Goal: Browse casually

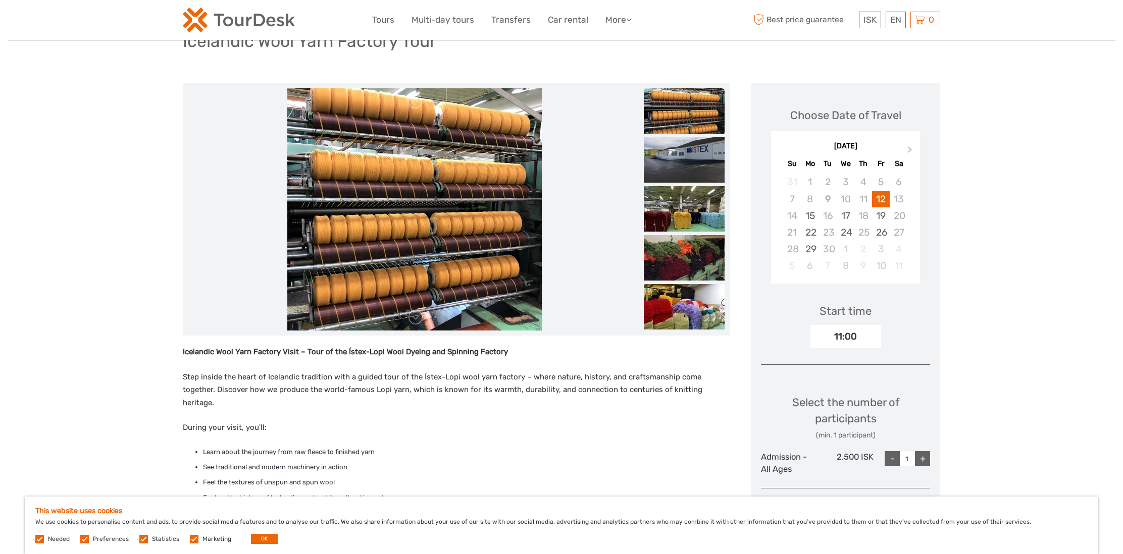
scroll to position [101, 0]
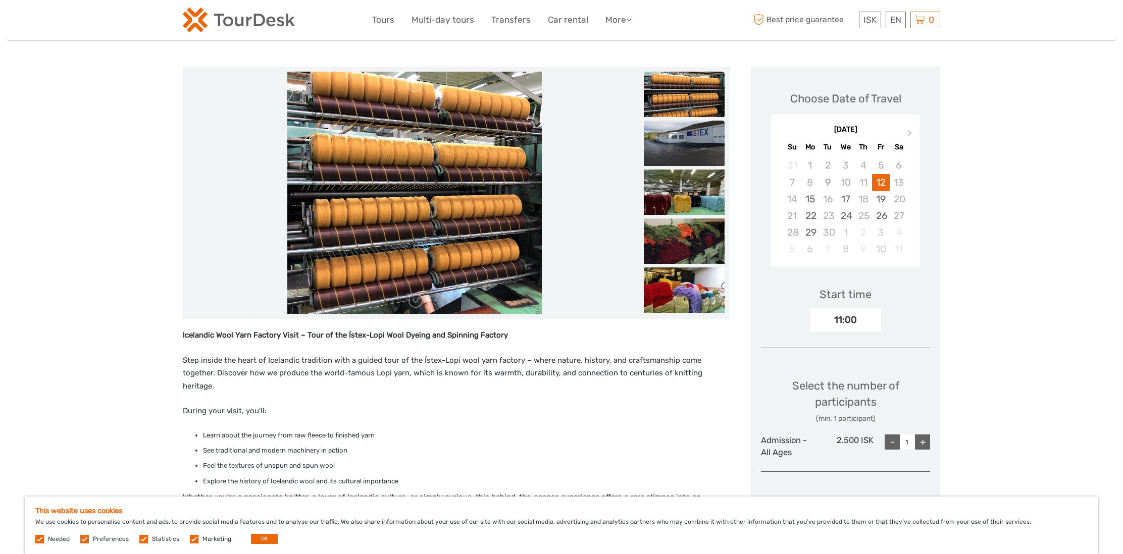
click at [697, 140] on img at bounding box center [684, 143] width 81 height 45
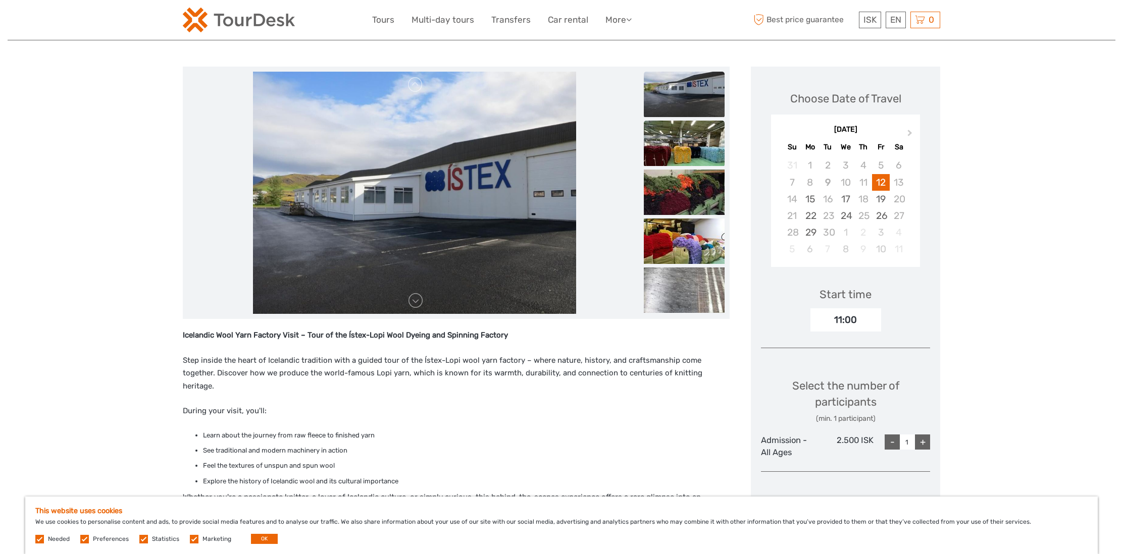
click at [696, 145] on img at bounding box center [684, 143] width 81 height 45
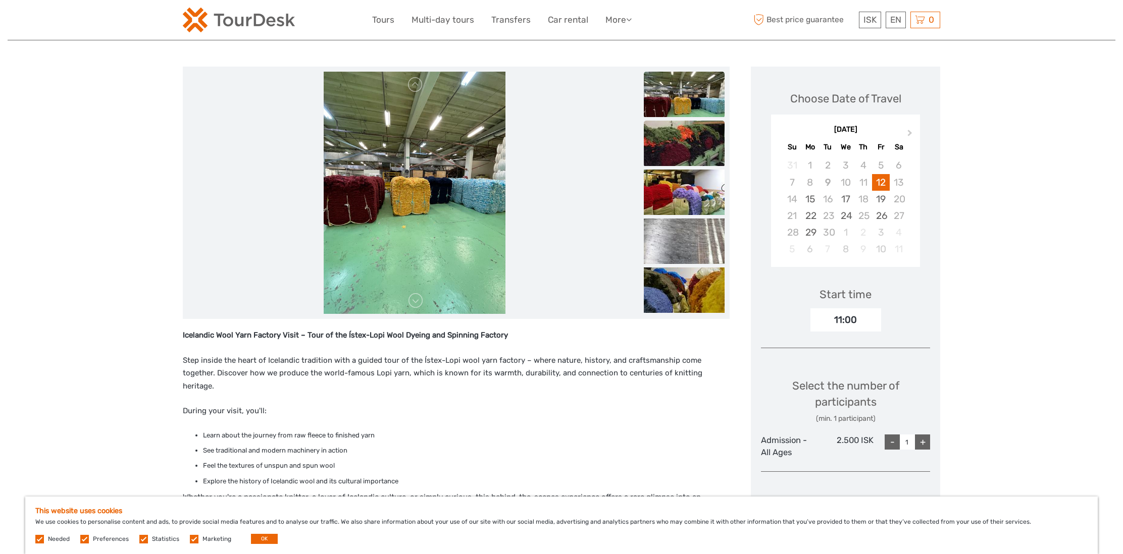
click at [693, 146] on img at bounding box center [684, 143] width 81 height 45
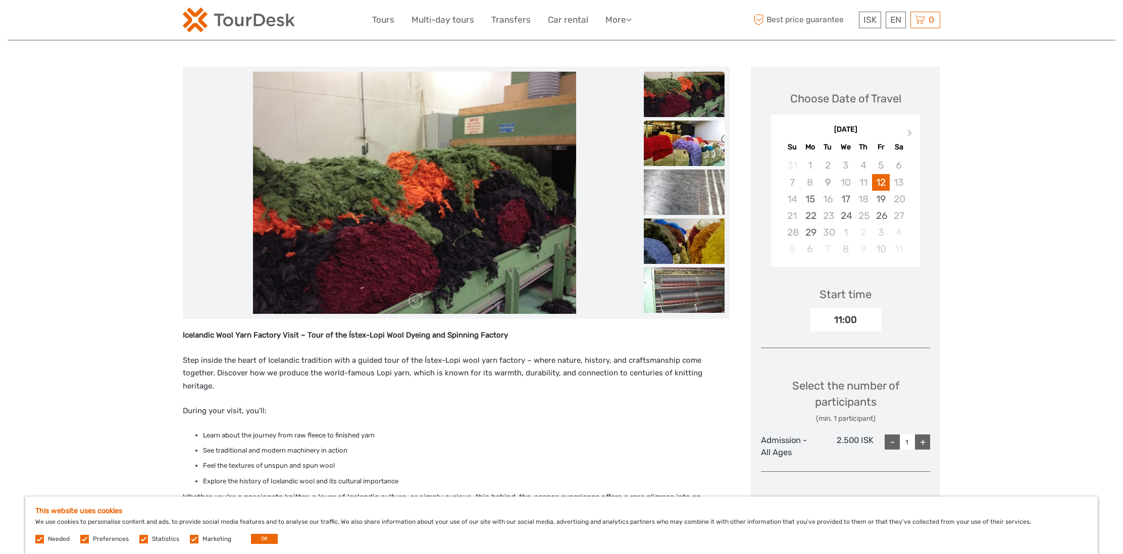
click at [693, 152] on img at bounding box center [684, 143] width 81 height 45
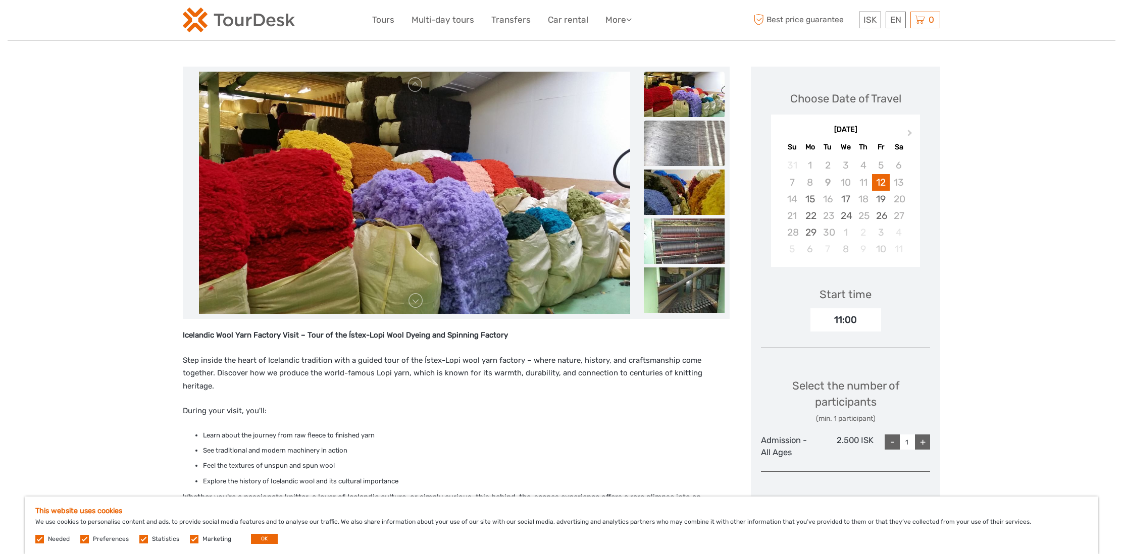
click at [683, 155] on img at bounding box center [684, 143] width 81 height 45
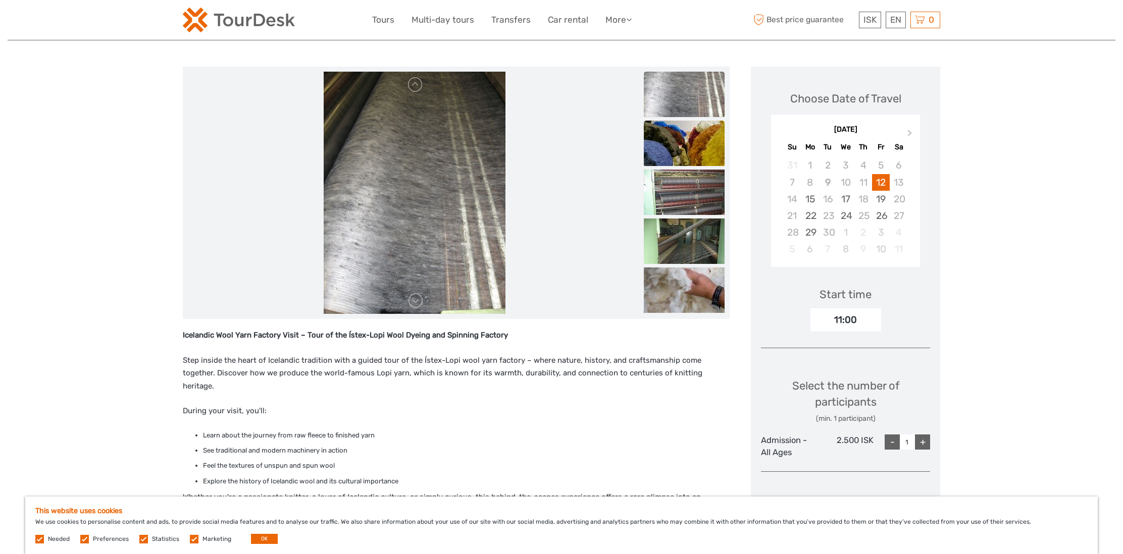
click at [694, 154] on img at bounding box center [684, 143] width 81 height 45
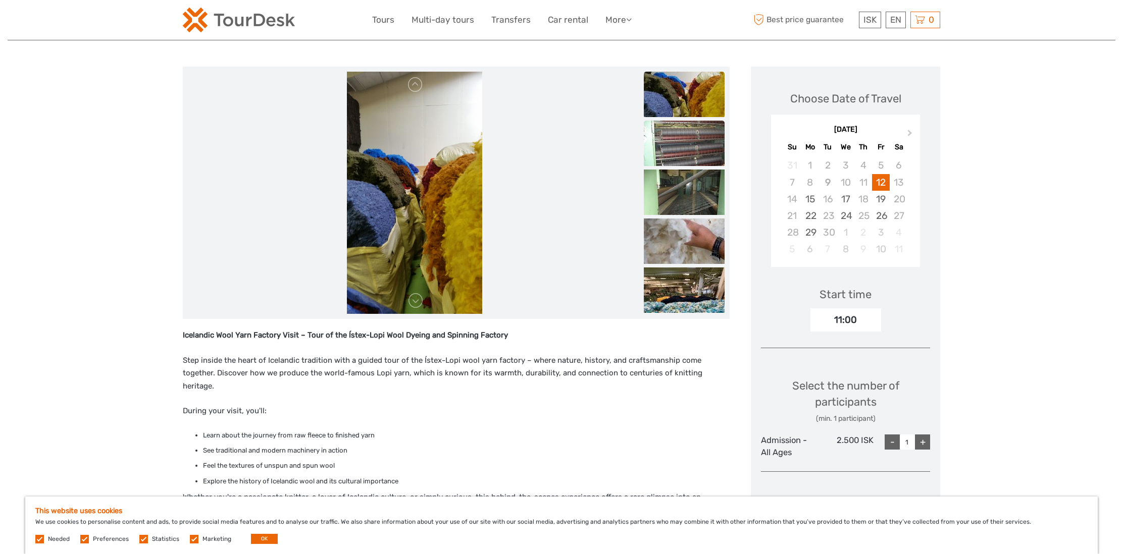
click at [695, 150] on img at bounding box center [684, 143] width 81 height 45
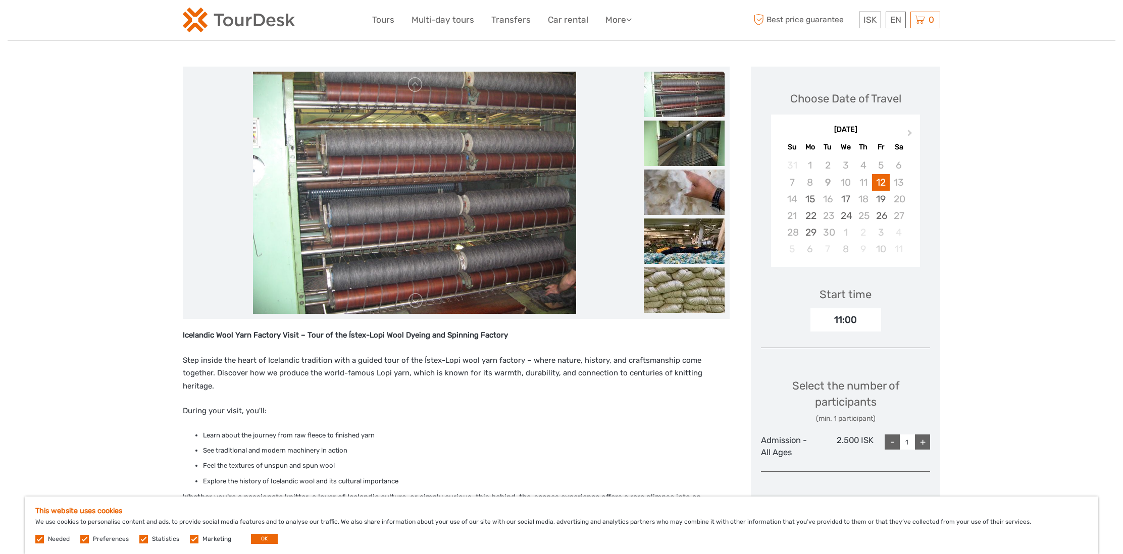
click at [695, 150] on img at bounding box center [684, 143] width 81 height 45
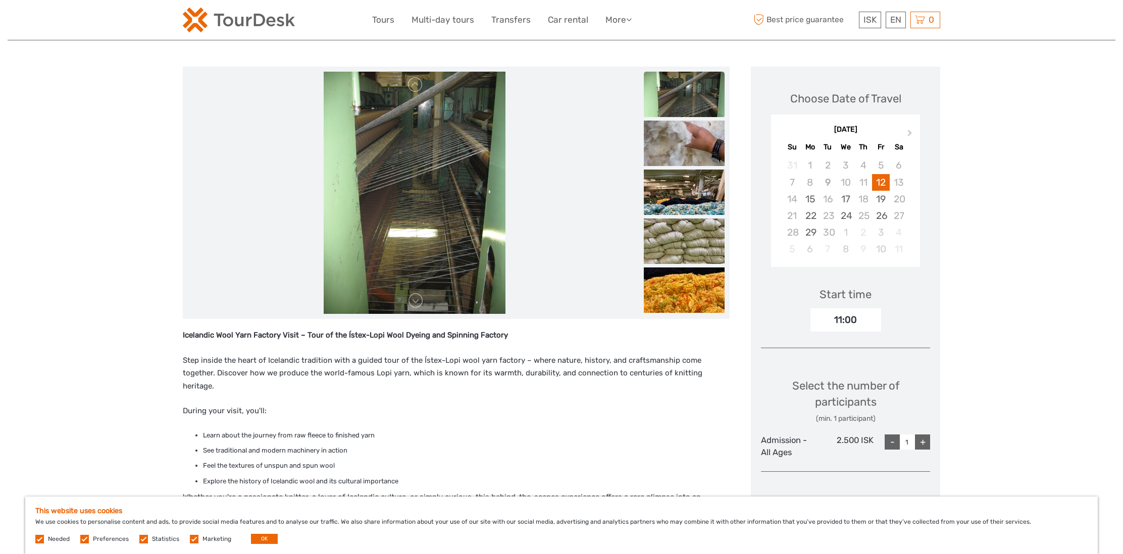
click at [695, 150] on img at bounding box center [684, 143] width 81 height 45
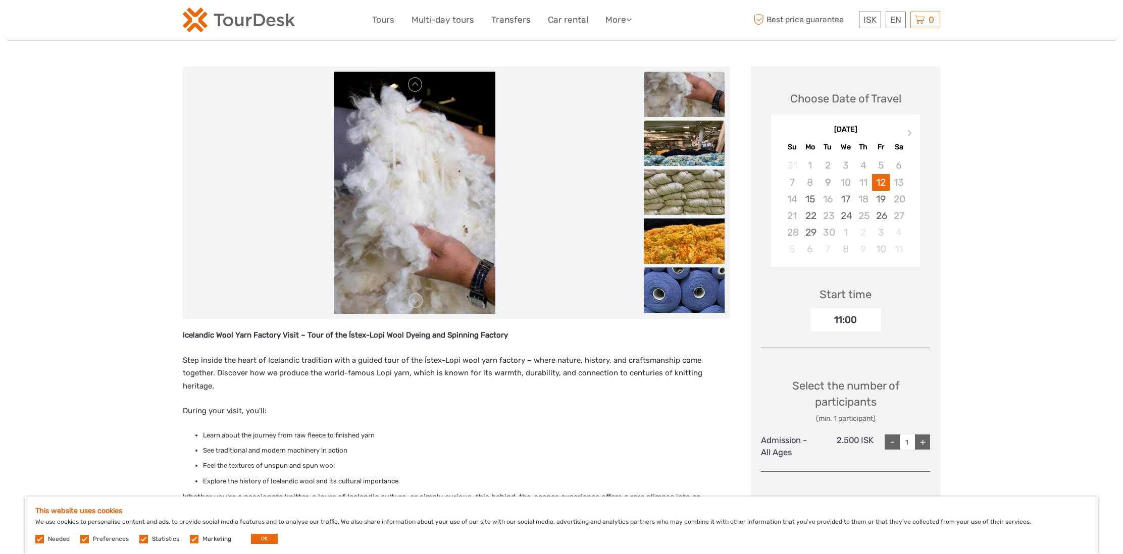
click at [694, 153] on img at bounding box center [684, 143] width 81 height 45
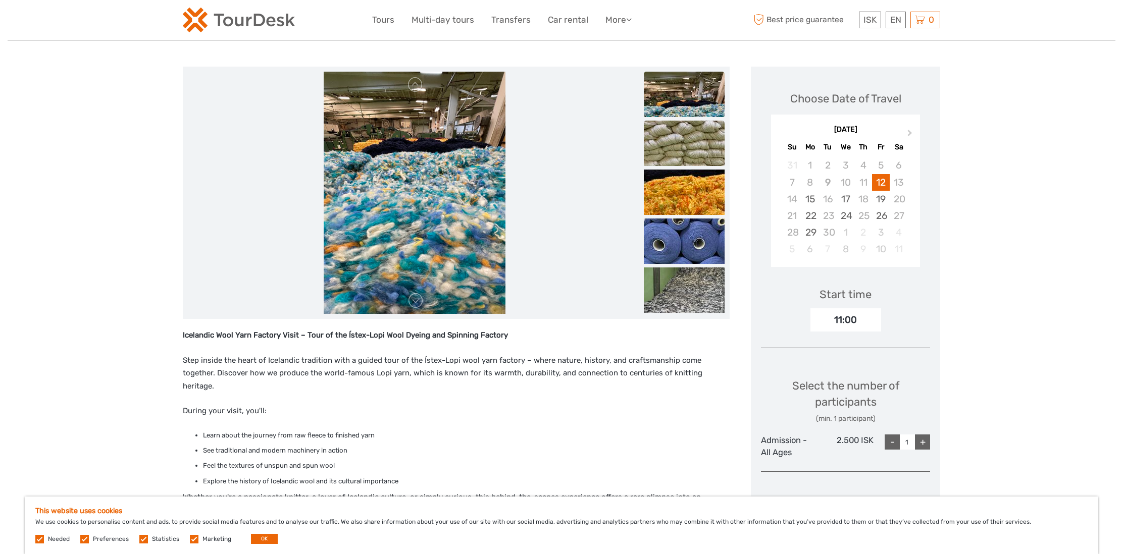
click at [696, 151] on img at bounding box center [684, 143] width 81 height 45
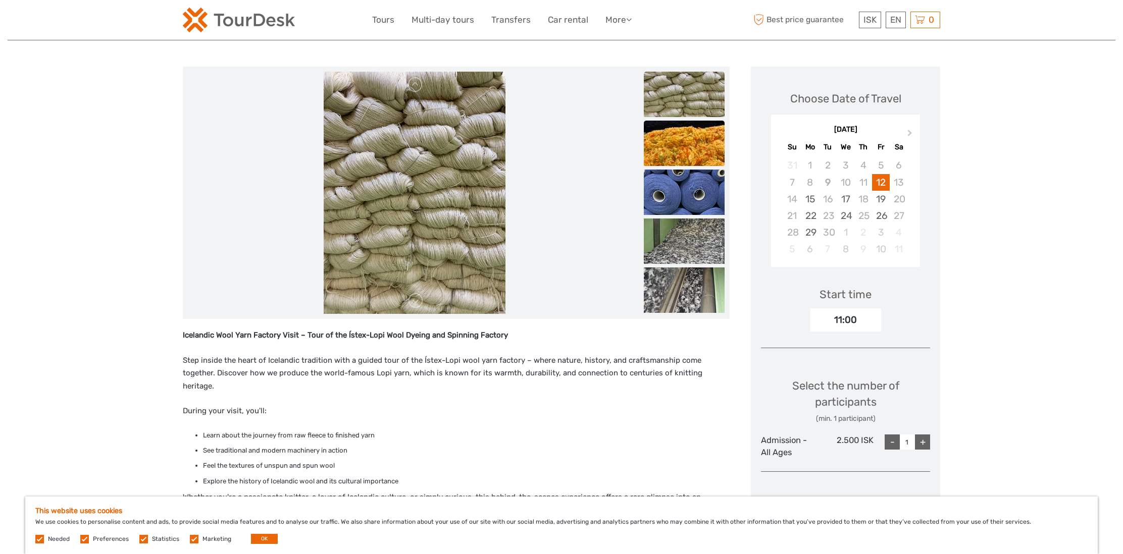
click at [696, 153] on img at bounding box center [684, 143] width 81 height 45
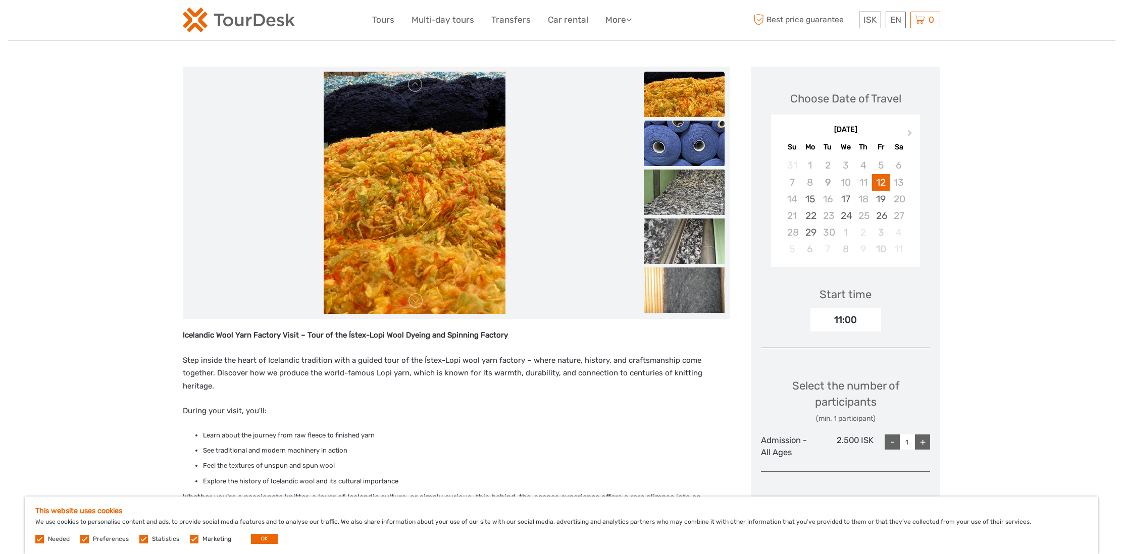
click at [696, 151] on img at bounding box center [684, 143] width 81 height 45
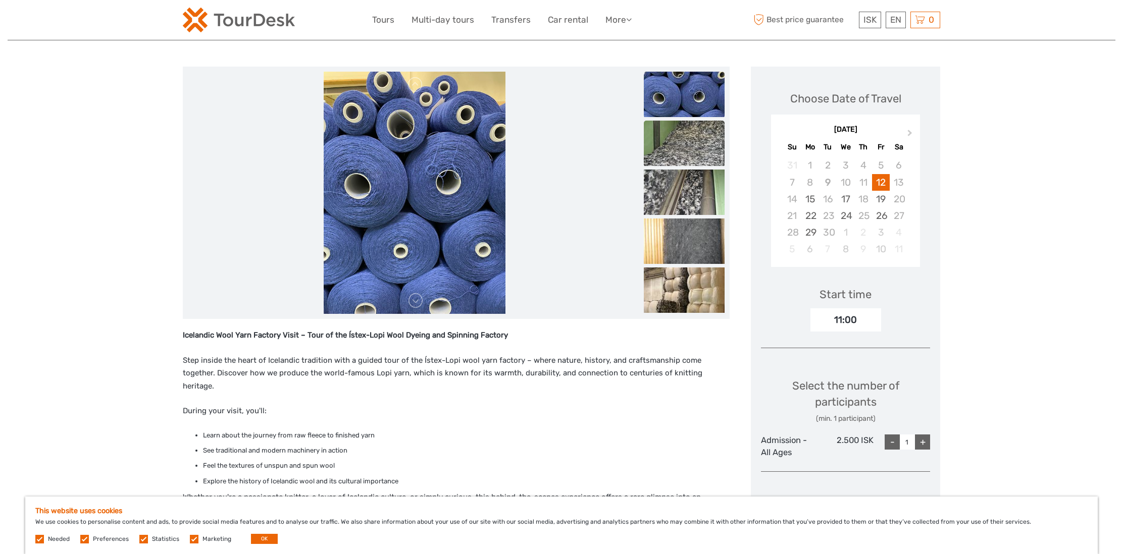
click at [696, 151] on img at bounding box center [684, 143] width 81 height 45
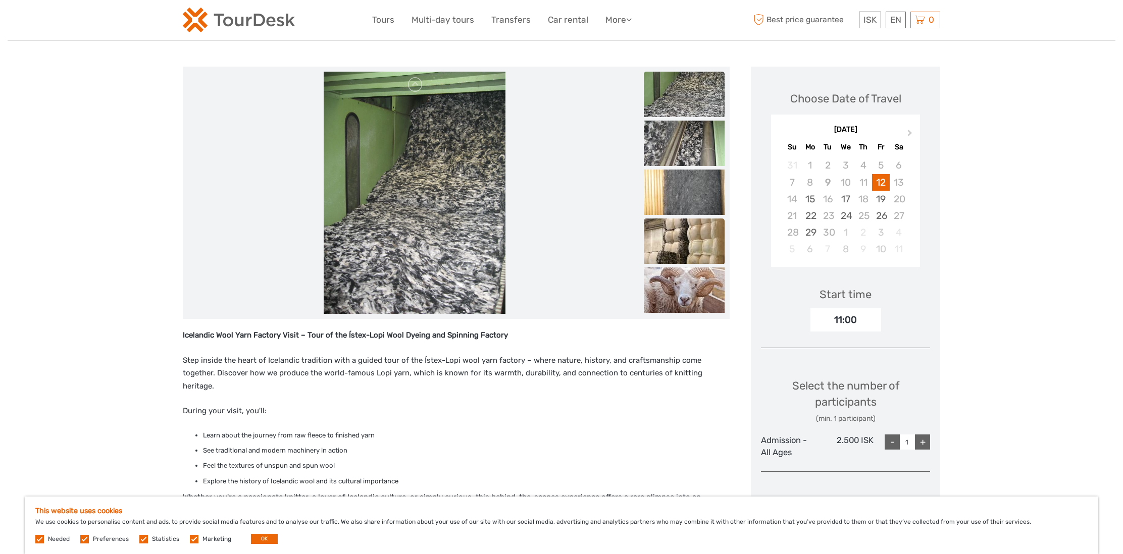
click at [696, 240] on img at bounding box center [684, 241] width 81 height 45
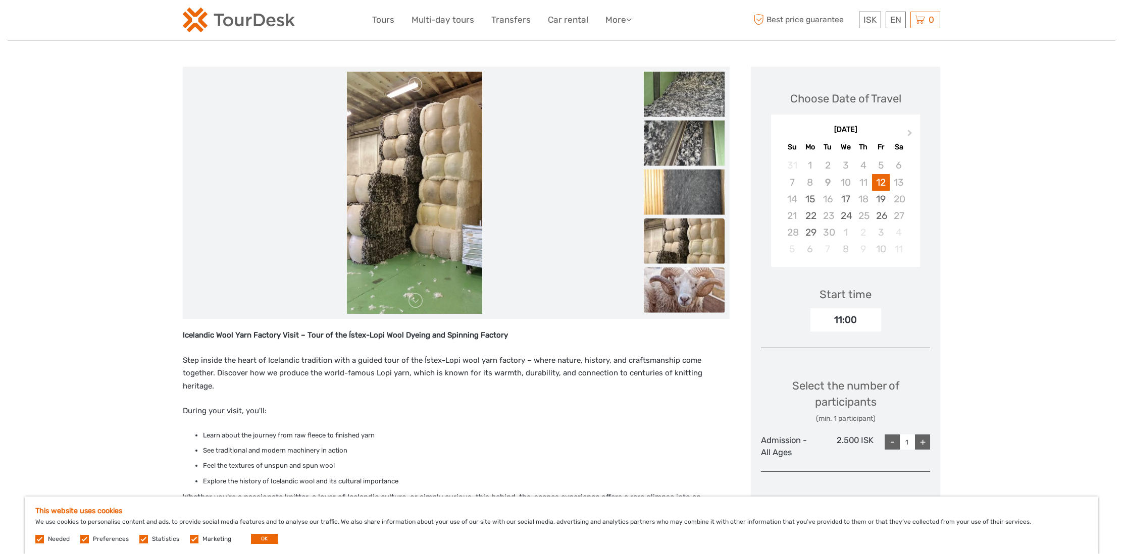
click at [667, 290] on img at bounding box center [684, 290] width 81 height 45
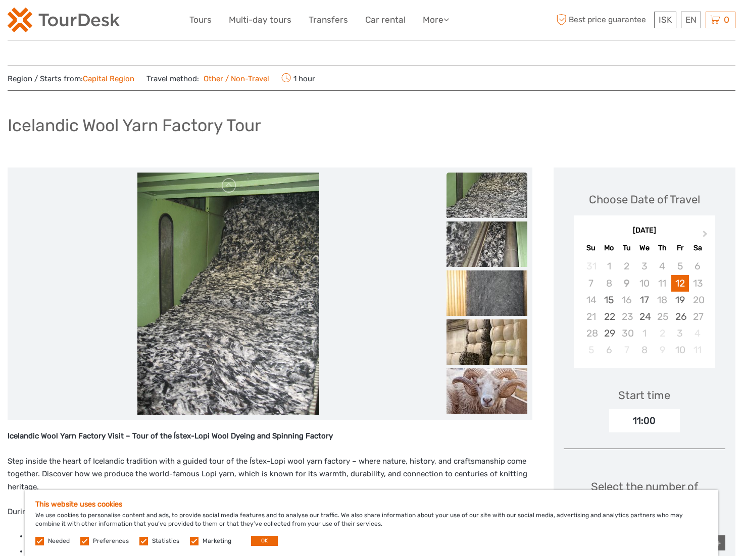
scroll to position [0, 0]
